Goal: Find specific page/section: Find specific page/section

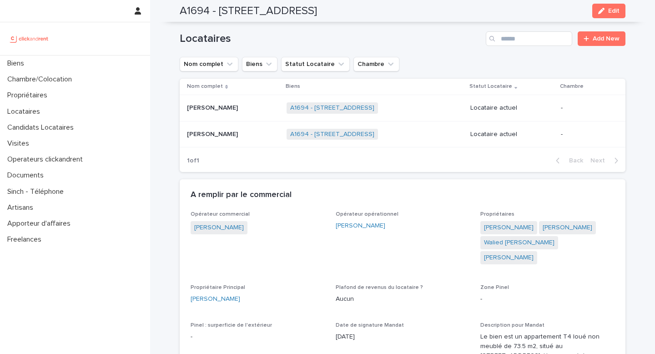
scroll to position [390, 0]
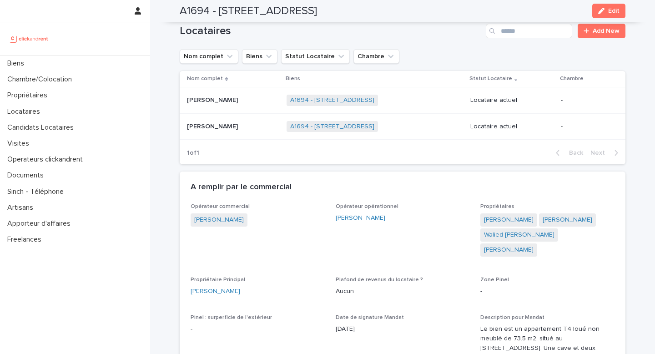
click at [217, 107] on div "[PERSON_NAME] [PERSON_NAME]" at bounding box center [233, 100] width 92 height 15
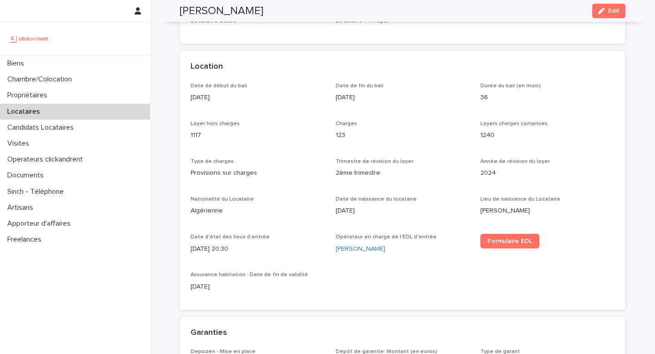
scroll to position [250, 0]
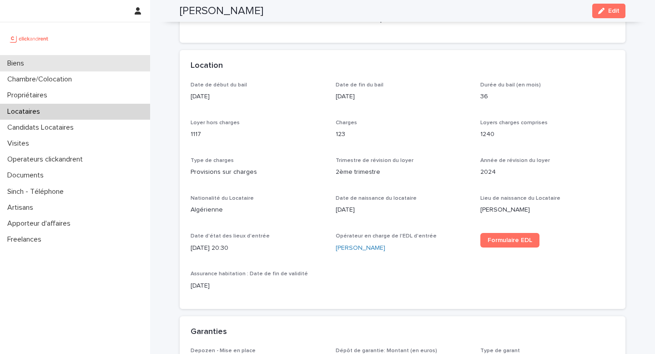
click at [58, 64] on div "Biens" at bounding box center [75, 64] width 150 height 16
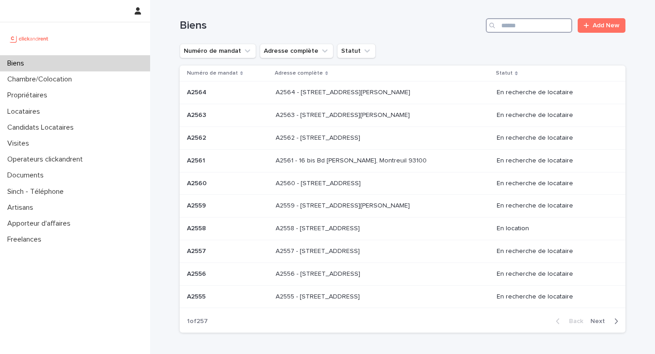
click at [539, 24] on input "Search" at bounding box center [529, 25] width 86 height 15
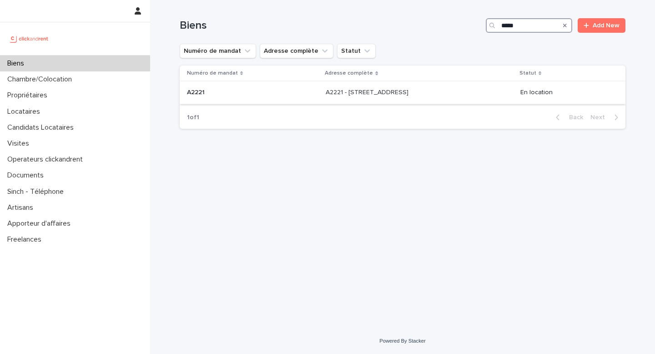
type input "*****"
click at [353, 100] on div "A2221 - [GEOGRAPHIC_DATA] A2221 - [STREET_ADDRESS]" at bounding box center [419, 92] width 187 height 15
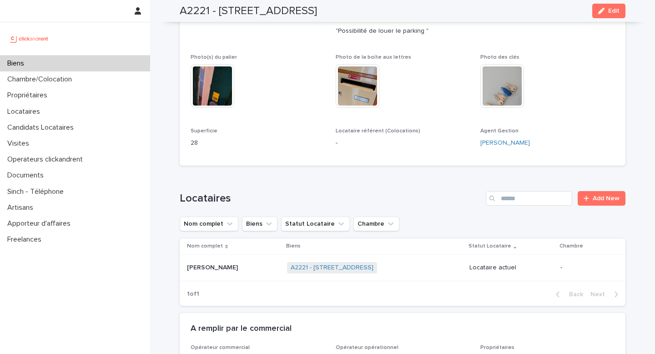
scroll to position [324, 0]
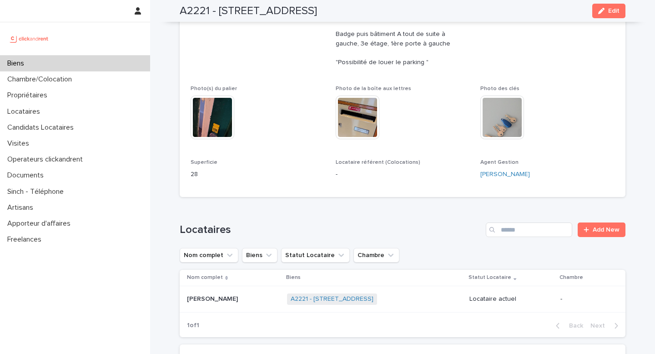
click at [354, 109] on img at bounding box center [358, 118] width 44 height 44
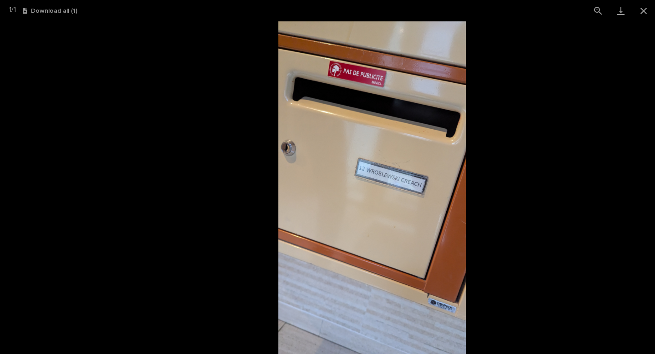
drag, startPoint x: 329, startPoint y: 171, endPoint x: 371, endPoint y: 187, distance: 44.9
click at [373, 187] on img at bounding box center [371, 187] width 187 height 333
